Goal: Transaction & Acquisition: Book appointment/travel/reservation

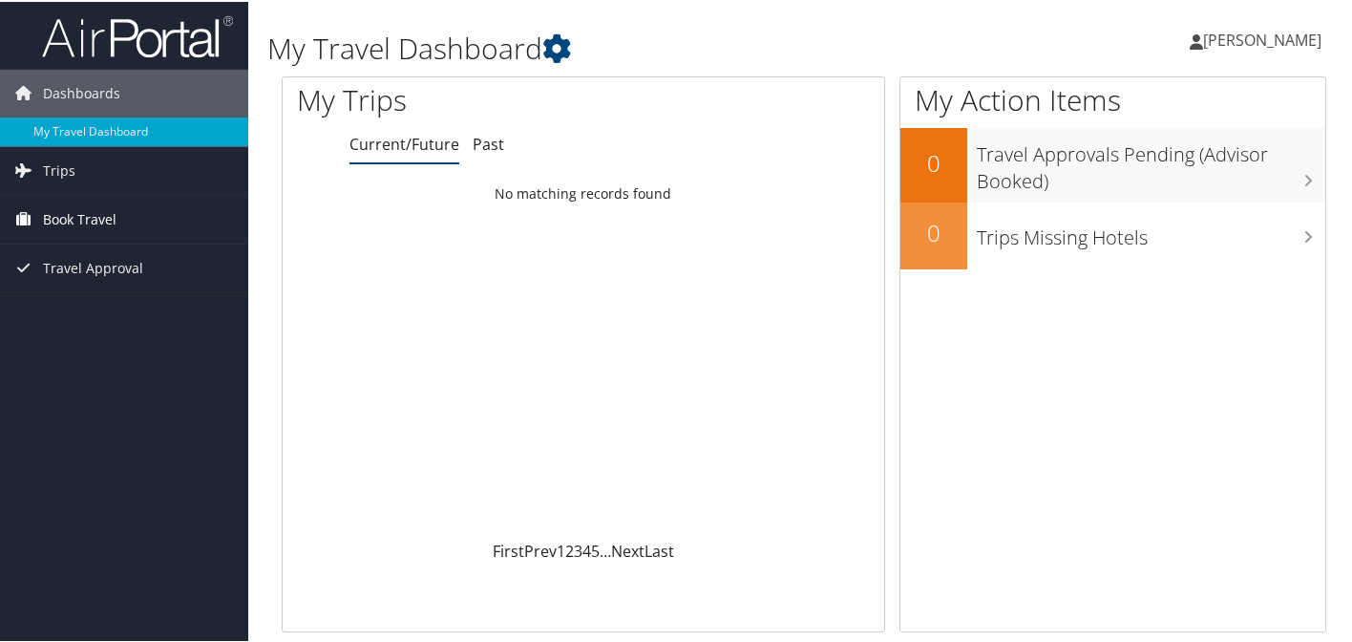
click at [63, 223] on span "Book Travel" at bounding box center [80, 218] width 74 height 48
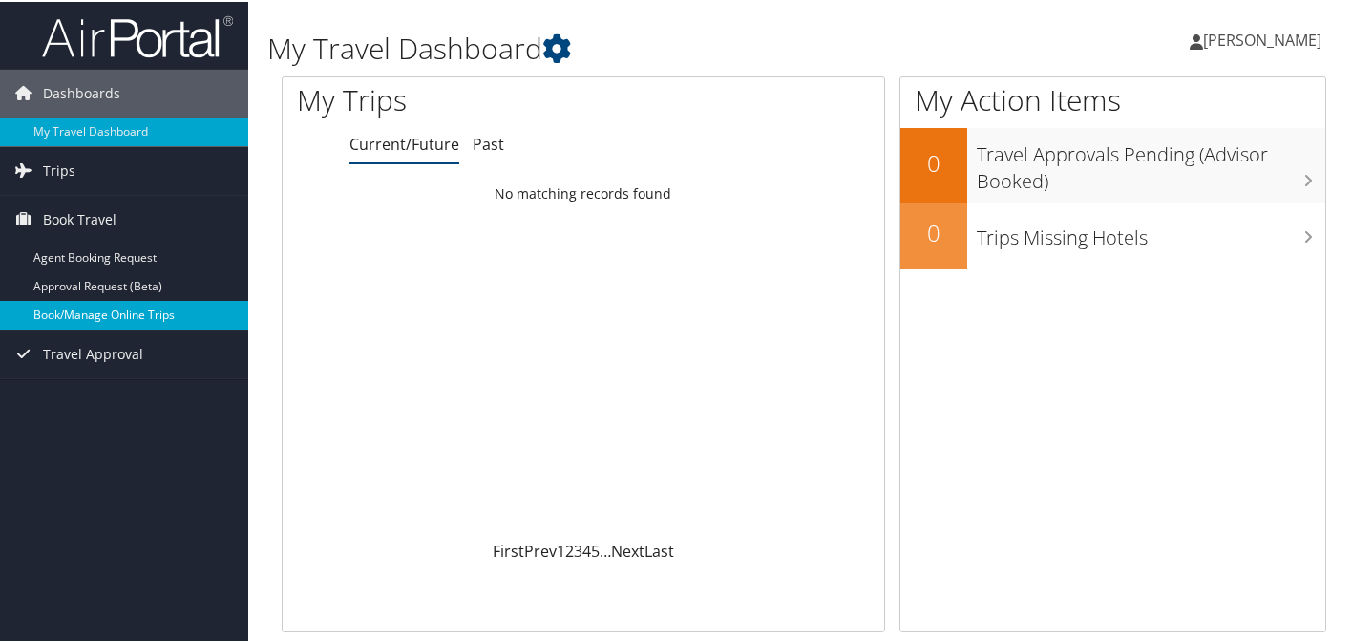
click at [44, 311] on link "Book/Manage Online Trips" at bounding box center [124, 313] width 248 height 29
